Goal: Task Accomplishment & Management: Complete application form

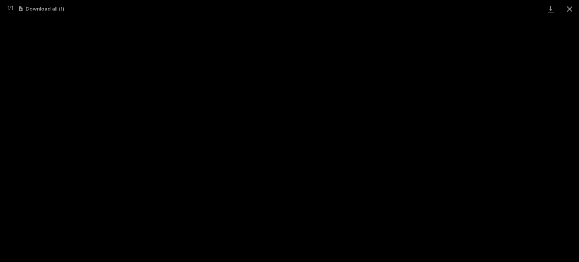
scroll to position [113, 0]
click at [571, 12] on button "Close gallery" at bounding box center [569, 9] width 19 height 18
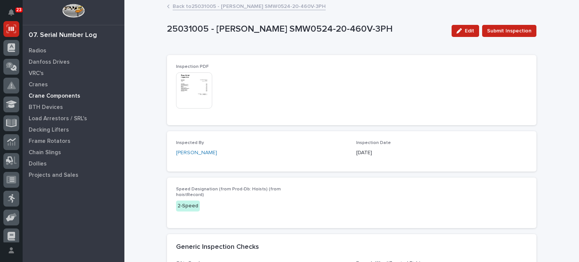
click at [56, 95] on p "Crane Components" at bounding box center [55, 96] width 52 height 7
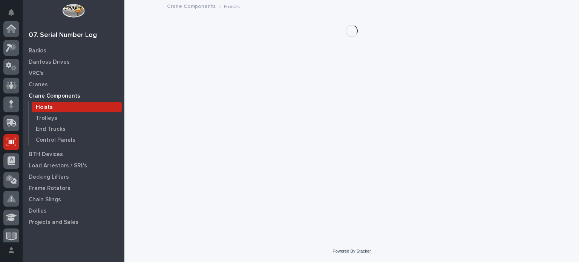
scroll to position [113, 0]
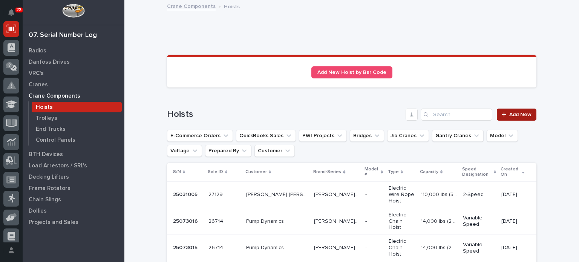
click at [513, 112] on span "Add New" at bounding box center [520, 114] width 22 height 5
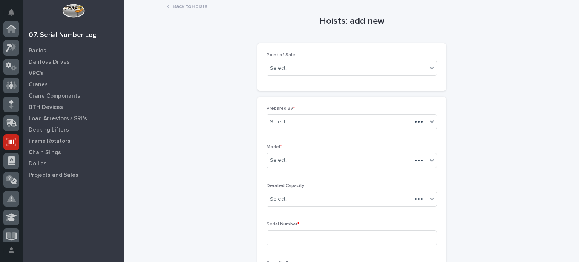
scroll to position [113, 0]
click at [432, 69] on icon at bounding box center [432, 68] width 8 height 8
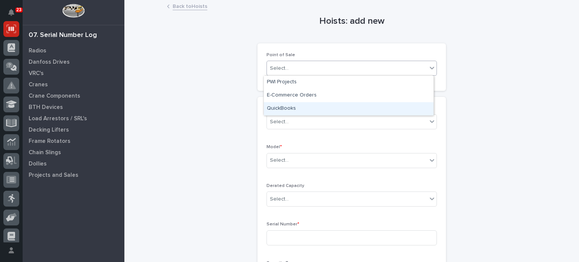
click at [412, 107] on div "QuickBooks" at bounding box center [349, 108] width 170 height 13
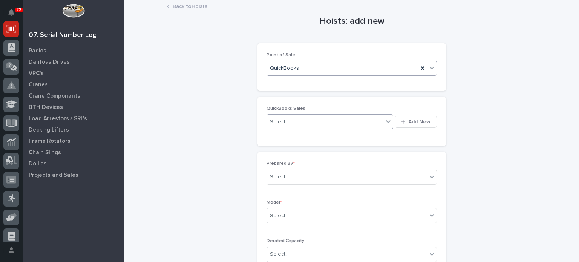
click at [346, 118] on div "Select..." at bounding box center [325, 122] width 116 height 12
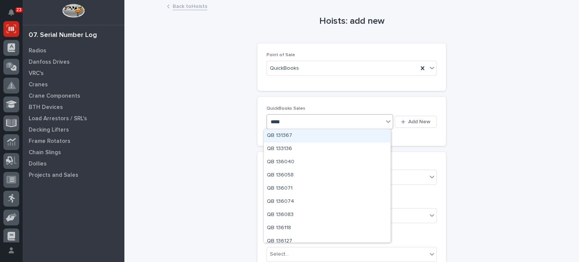
type input "******"
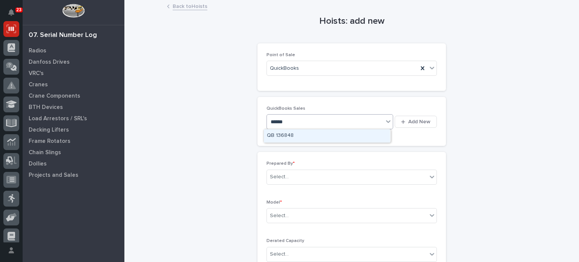
click at [343, 137] on div "QB 136848" at bounding box center [327, 135] width 126 height 13
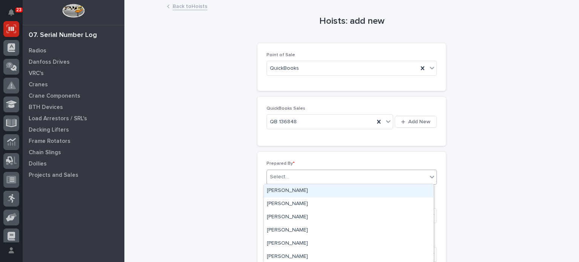
click at [338, 177] on div "Select..." at bounding box center [347, 177] width 160 height 12
type input "*****"
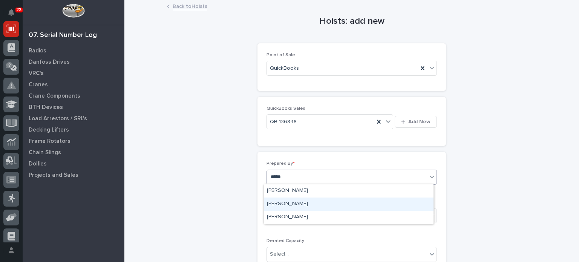
click at [333, 205] on div "[PERSON_NAME]" at bounding box center [349, 204] width 170 height 13
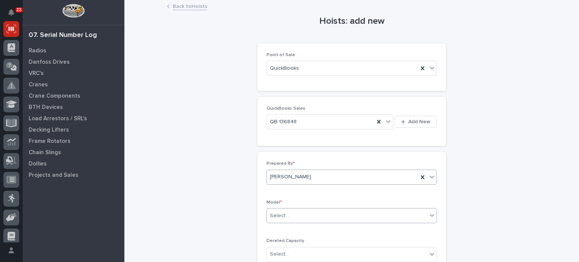
click at [333, 216] on div "Select..." at bounding box center [347, 216] width 160 height 12
type input "*"
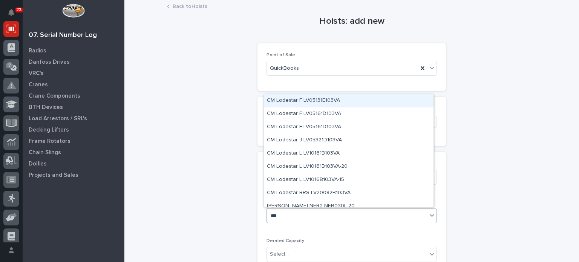
type input "****"
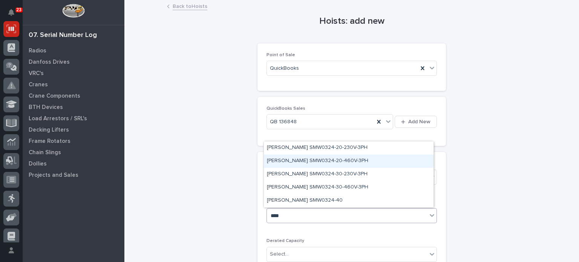
click at [312, 161] on div "Starke SMW0324-20-460V-3PH" at bounding box center [349, 161] width 170 height 13
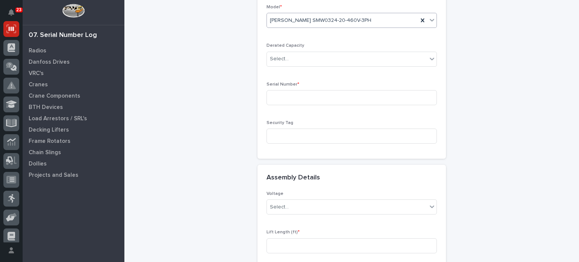
scroll to position [196, 0]
click at [304, 100] on input at bounding box center [351, 97] width 170 height 15
type input "25010004"
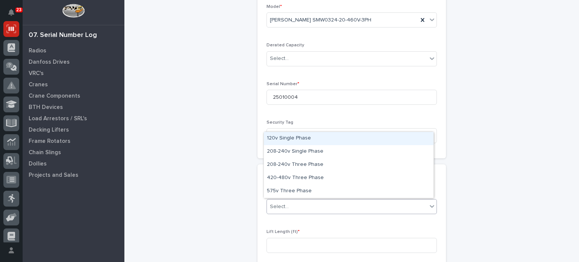
click at [343, 210] on div "Select..." at bounding box center [347, 207] width 160 height 12
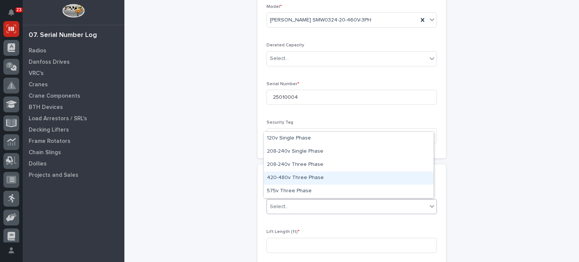
click at [334, 180] on div "420-480v Three Phase" at bounding box center [349, 178] width 170 height 13
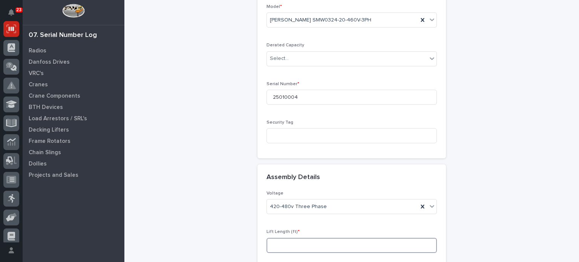
click at [363, 240] on input at bounding box center [351, 245] width 170 height 15
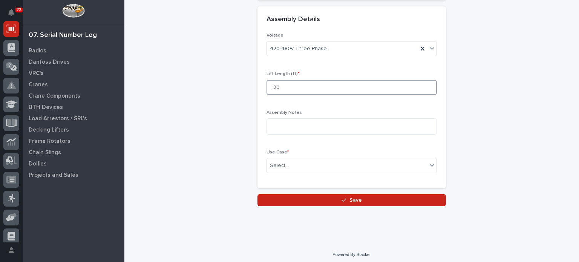
scroll to position [354, 0]
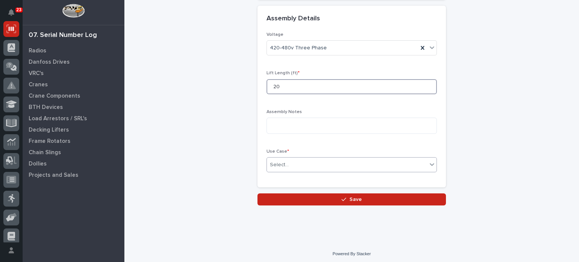
type input "20"
click at [364, 168] on div "Select..." at bounding box center [347, 165] width 160 height 12
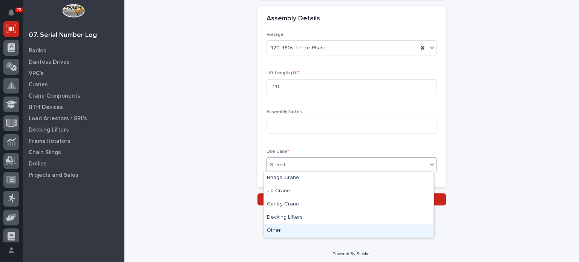
click at [360, 232] on div "Other" at bounding box center [349, 230] width 170 height 13
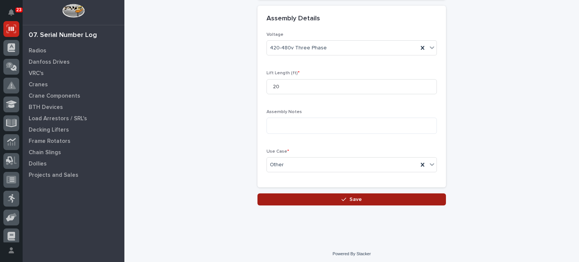
click at [360, 199] on button "Save" at bounding box center [351, 199] width 188 height 12
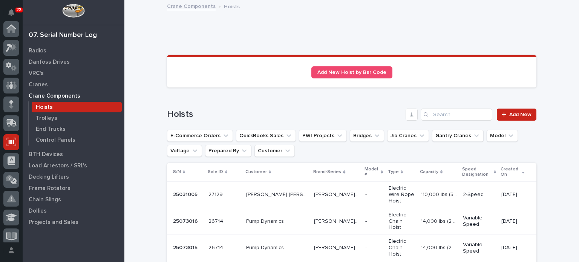
scroll to position [113, 0]
click at [362, 199] on td "- -" at bounding box center [373, 194] width 23 height 27
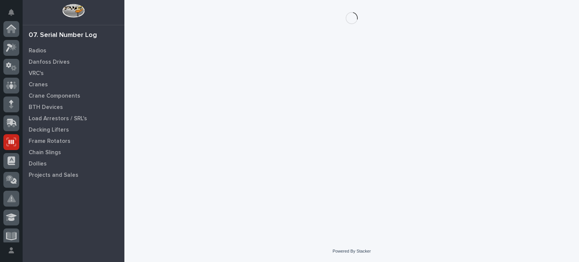
scroll to position [113, 0]
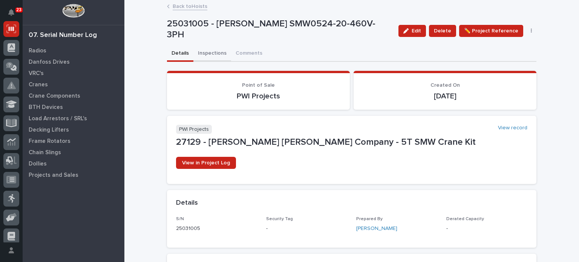
click at [204, 48] on button "Inspections" at bounding box center [212, 54] width 38 height 16
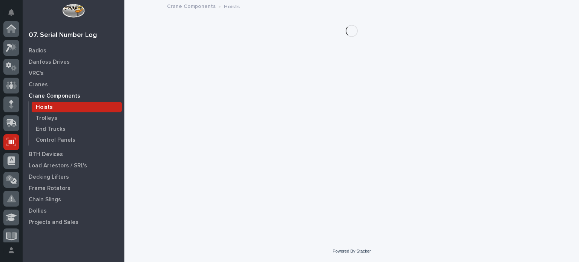
scroll to position [113, 0]
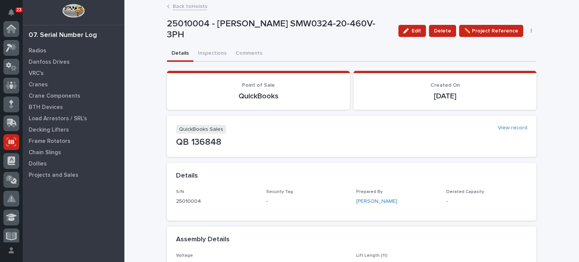
scroll to position [113, 0]
click at [204, 54] on button "Inspections" at bounding box center [212, 54] width 38 height 16
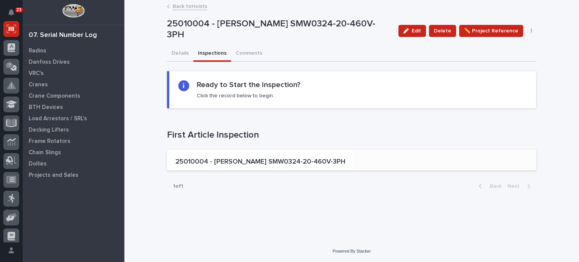
click at [225, 161] on p "25010004 - [PERSON_NAME] SMW0324-20-460V-3PH" at bounding box center [260, 162] width 170 height 8
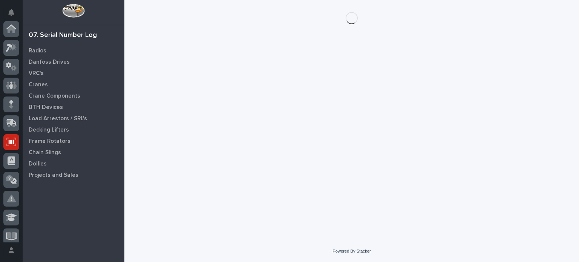
scroll to position [113, 0]
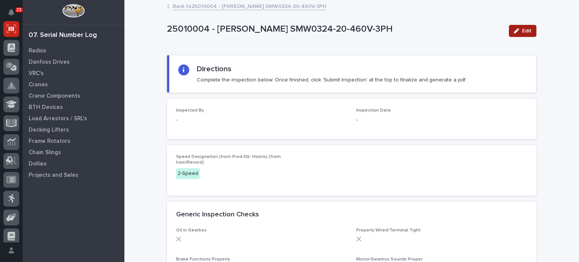
click at [519, 34] on button "Edit" at bounding box center [523, 31] width 28 height 12
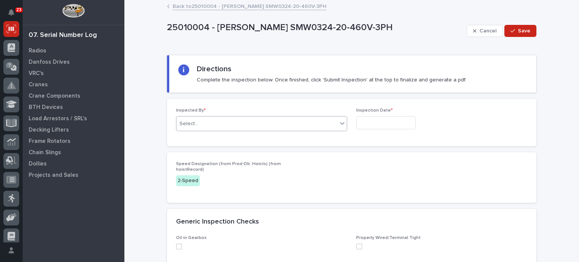
click at [299, 118] on div "Select..." at bounding box center [256, 124] width 161 height 12
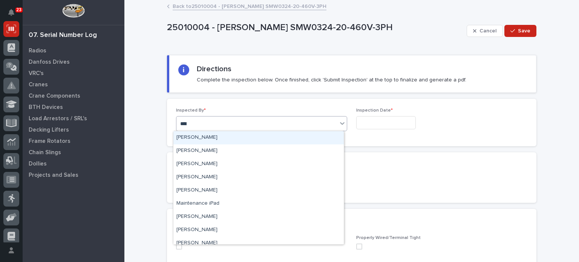
type input "*****"
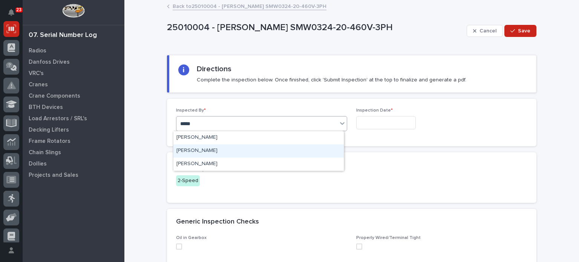
click at [290, 150] on div "[PERSON_NAME]" at bounding box center [258, 150] width 170 height 13
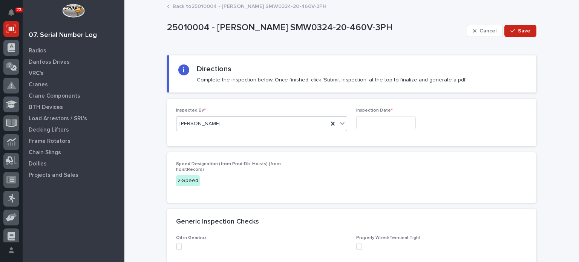
click at [367, 118] on input "text" at bounding box center [386, 122] width 60 height 13
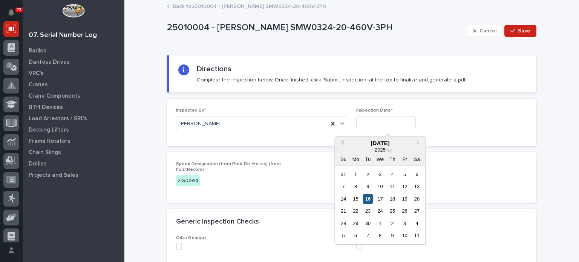
click at [369, 199] on div "16" at bounding box center [368, 199] width 10 height 10
type input "**********"
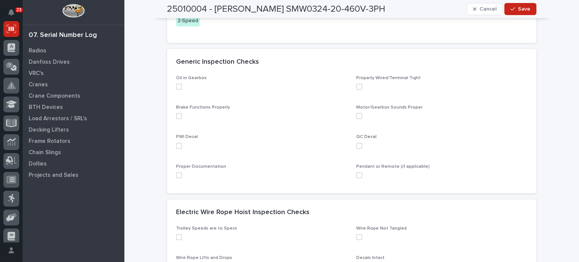
scroll to position [164, 0]
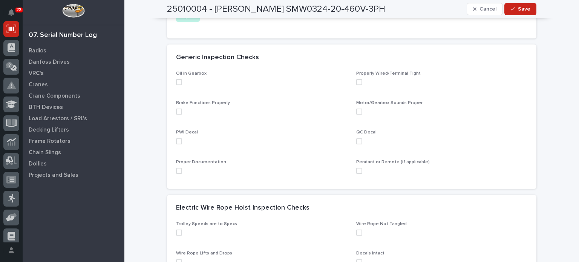
click at [178, 81] on span at bounding box center [179, 82] width 6 height 6
click at [178, 113] on span at bounding box center [179, 112] width 6 height 6
click at [176, 169] on span at bounding box center [179, 171] width 6 height 6
click at [357, 172] on span at bounding box center [359, 171] width 6 height 6
click at [357, 140] on span at bounding box center [359, 141] width 6 height 6
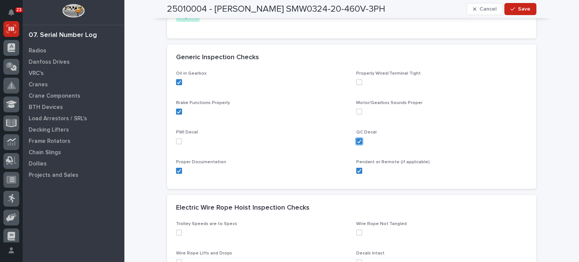
click at [356, 109] on span at bounding box center [359, 112] width 6 height 6
click at [356, 80] on span at bounding box center [359, 82] width 6 height 6
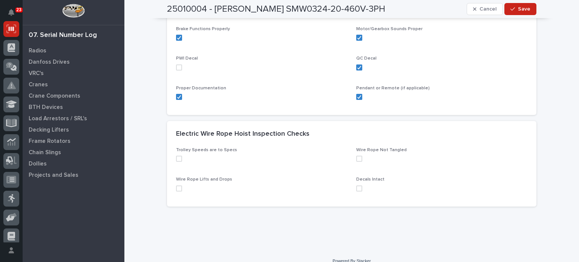
scroll to position [247, 0]
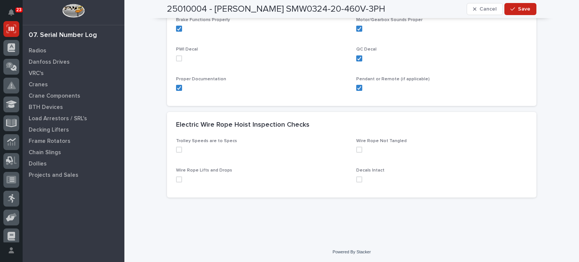
click at [177, 149] on span at bounding box center [179, 150] width 6 height 6
click at [176, 178] on span at bounding box center [179, 179] width 6 height 6
click at [356, 179] on span at bounding box center [359, 179] width 6 height 6
click at [356, 149] on span at bounding box center [359, 150] width 6 height 6
click at [513, 11] on icon "button" at bounding box center [512, 8] width 5 height 5
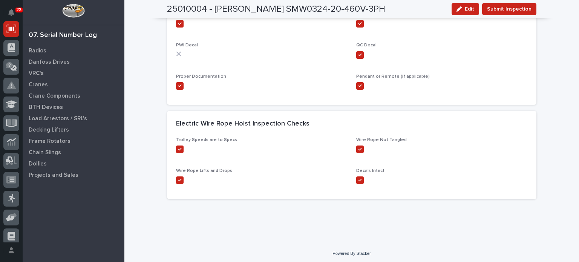
click at [513, 11] on span "Submit Inspection" at bounding box center [509, 9] width 44 height 9
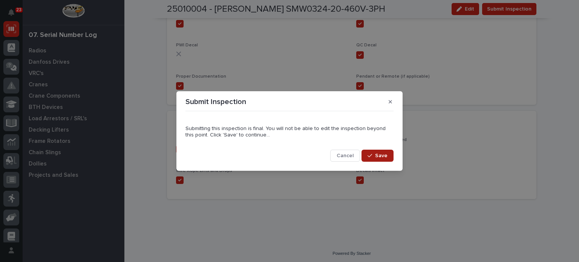
click at [383, 155] on span "Save" at bounding box center [381, 155] width 12 height 7
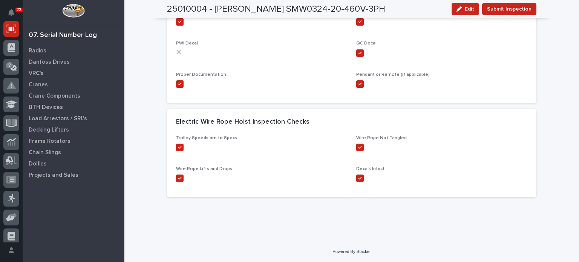
scroll to position [0, 0]
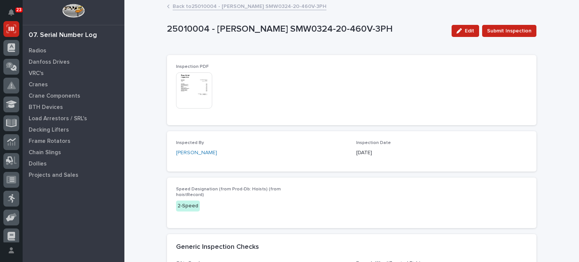
click at [186, 84] on img at bounding box center [194, 90] width 36 height 36
